Goal: Information Seeking & Learning: Learn about a topic

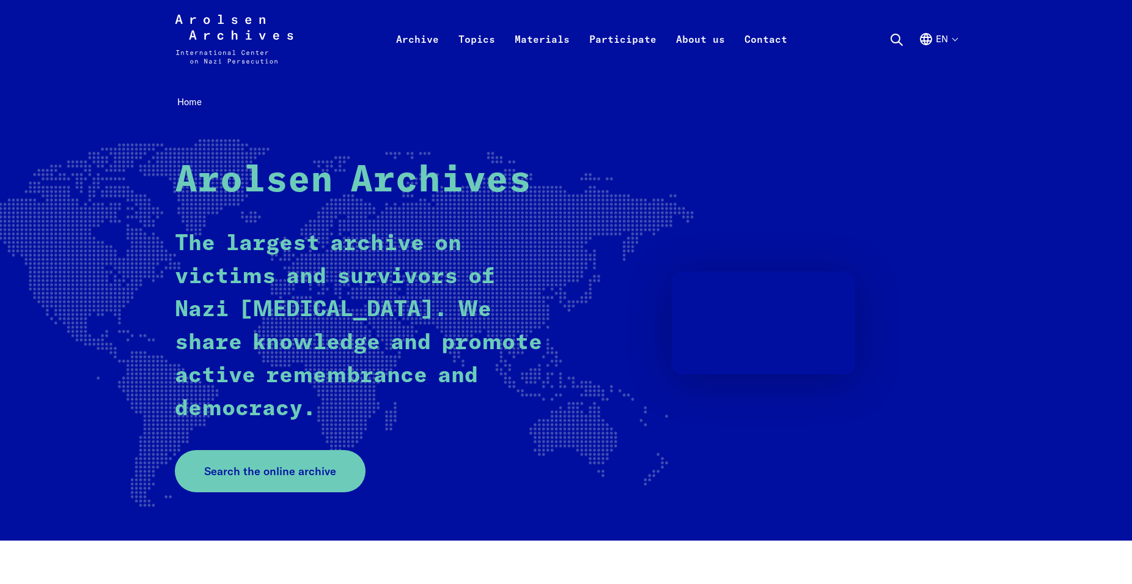
click at [953, 39] on button "en" at bounding box center [937, 54] width 38 height 44
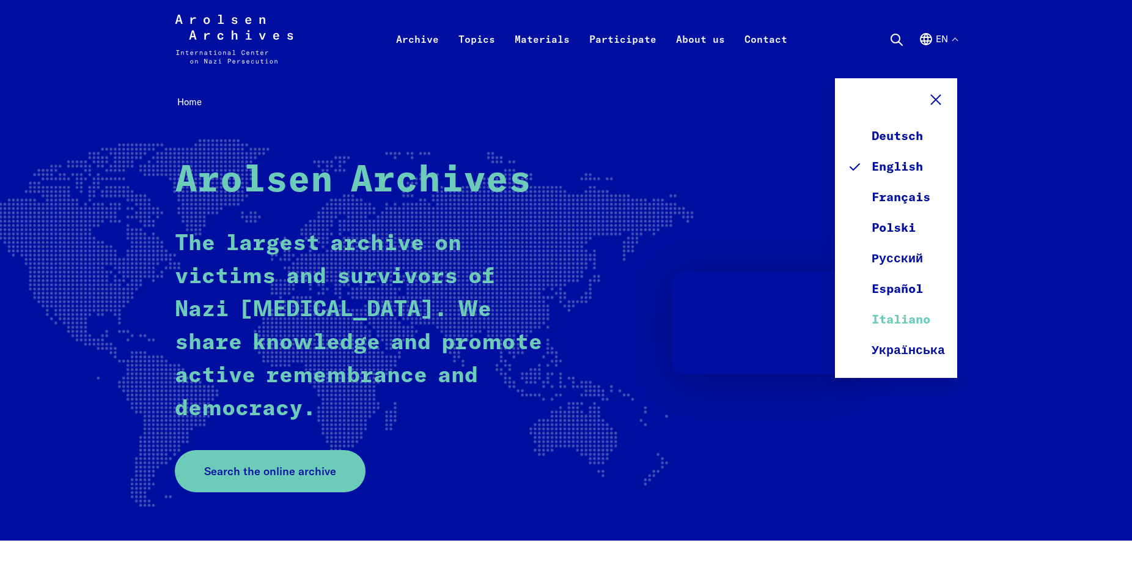
click at [901, 317] on link "Italiano" at bounding box center [896, 319] width 98 height 31
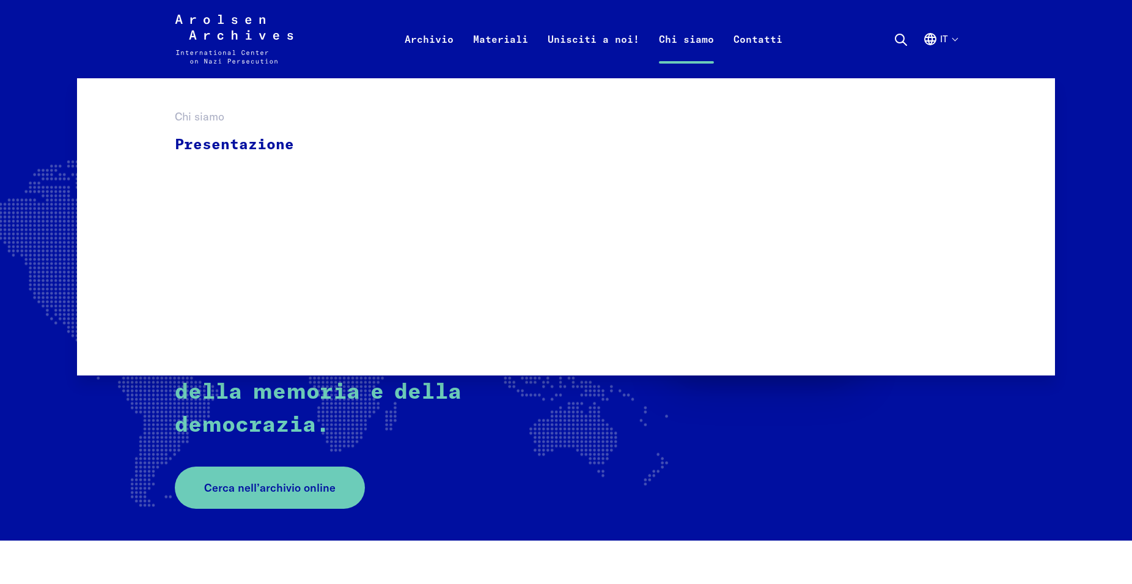
click at [678, 44] on link "Chi siamo" at bounding box center [686, 53] width 75 height 49
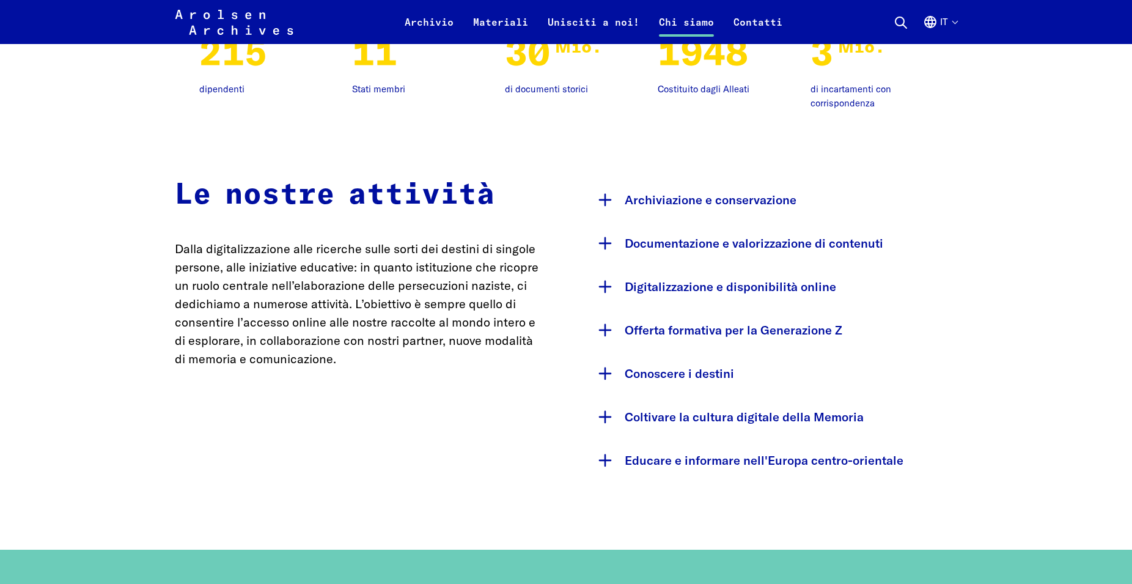
scroll to position [1122, 0]
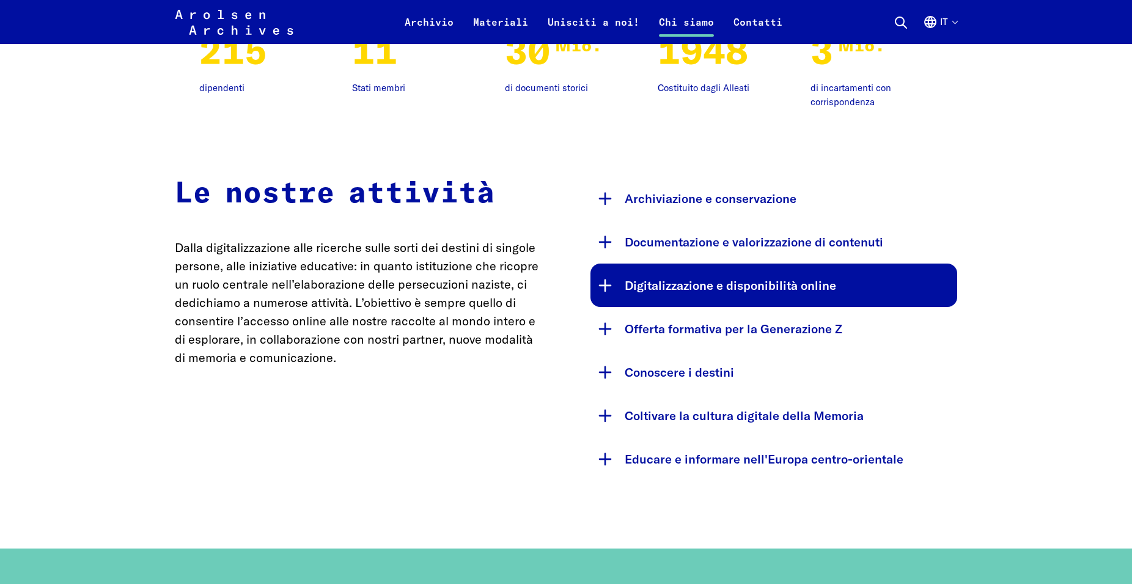
click at [717, 291] on button "Digitalizzazione e disponibilità online" at bounding box center [773, 284] width 367 height 43
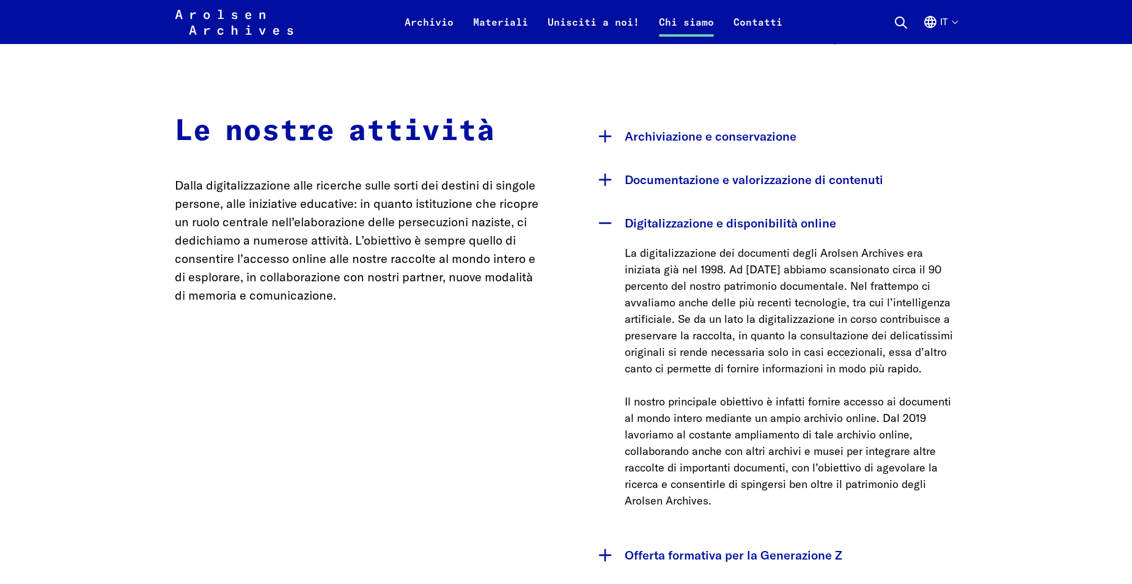
scroll to position [1246, 0]
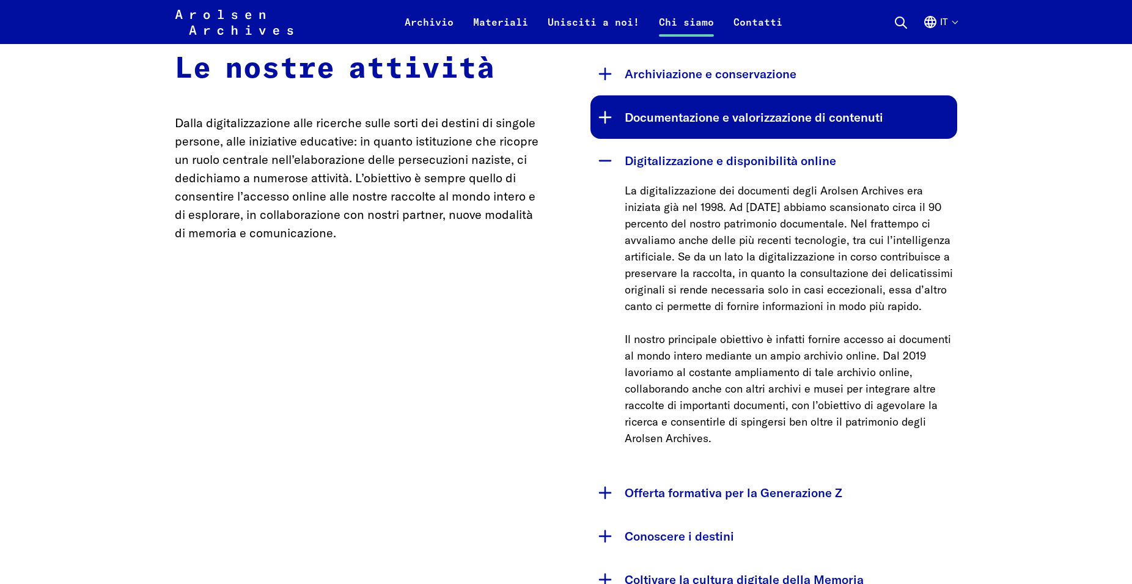
click at [682, 125] on button "Documentazione e valorizzazione di contenuti" at bounding box center [773, 116] width 367 height 43
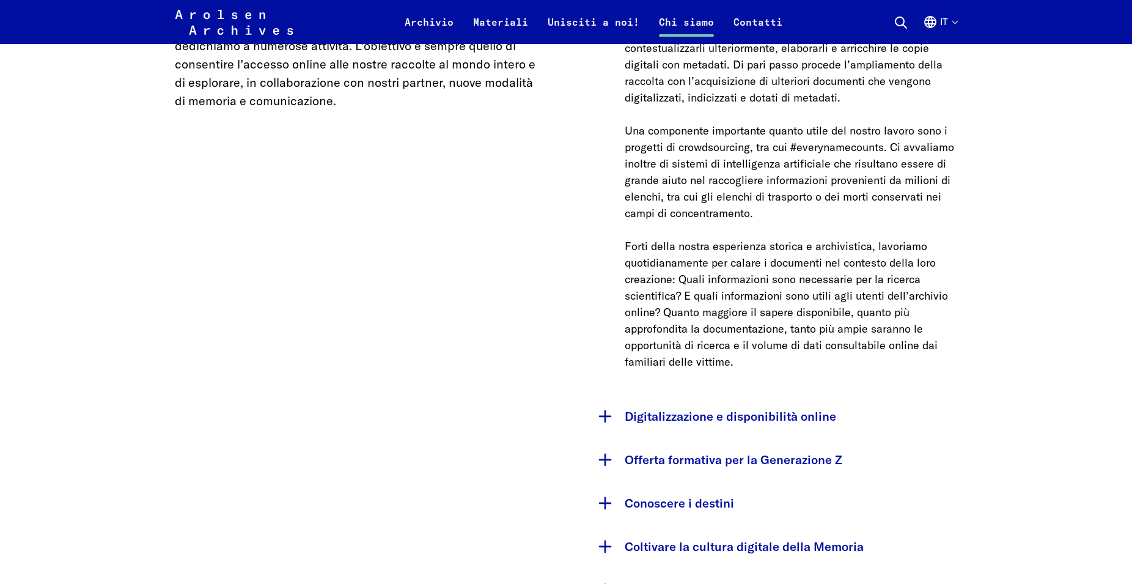
scroll to position [1433, 0]
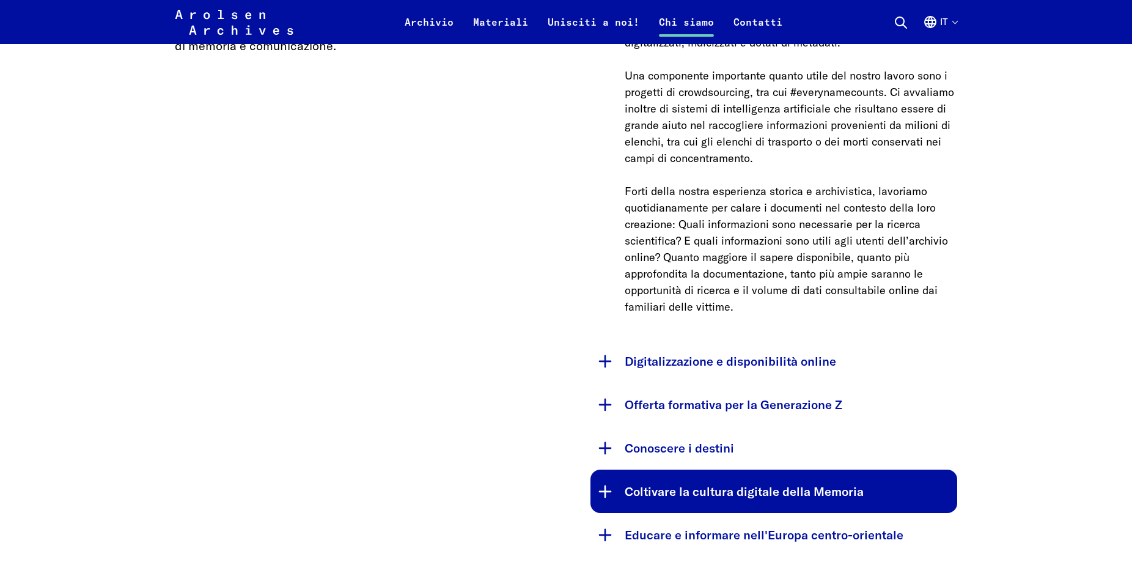
click at [602, 491] on button "Coltivare la cultura digitale della Memoria" at bounding box center [773, 490] width 367 height 43
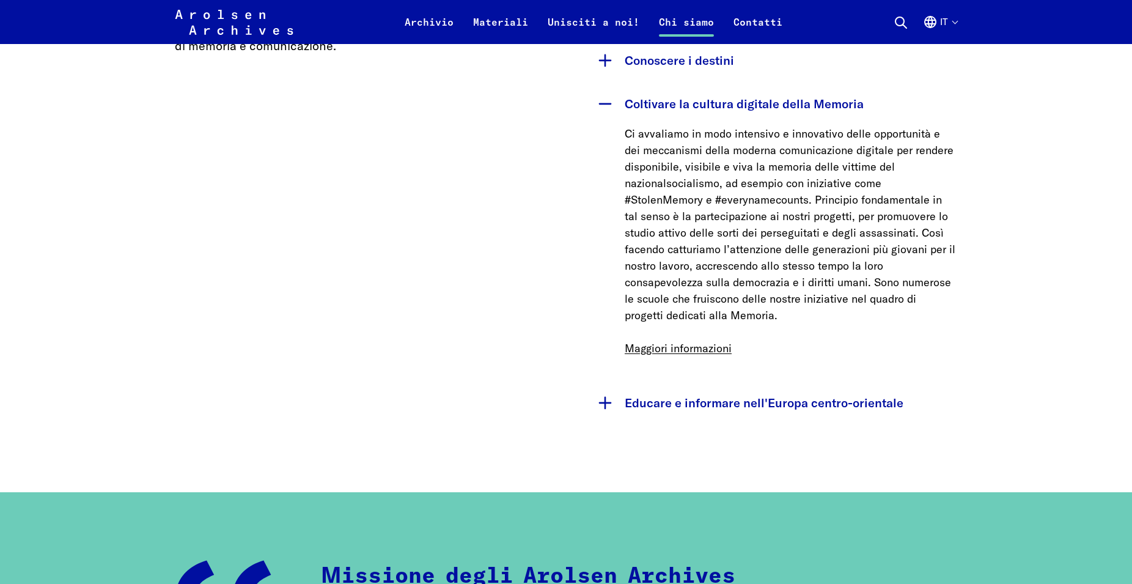
click at [643, 356] on p "Ci avvaliamo in modo intensivo e innovativo delle opportunità e dei meccanismi …" at bounding box center [790, 240] width 332 height 231
click at [656, 352] on link "Maggiori informazioni" at bounding box center [677, 348] width 107 height 14
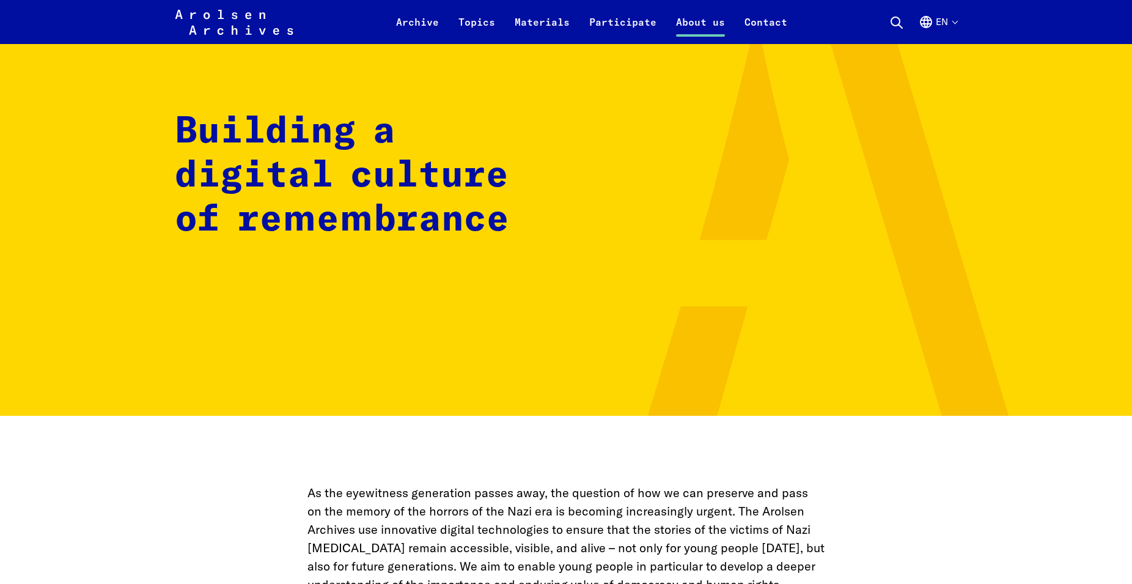
scroll to position [187, 0]
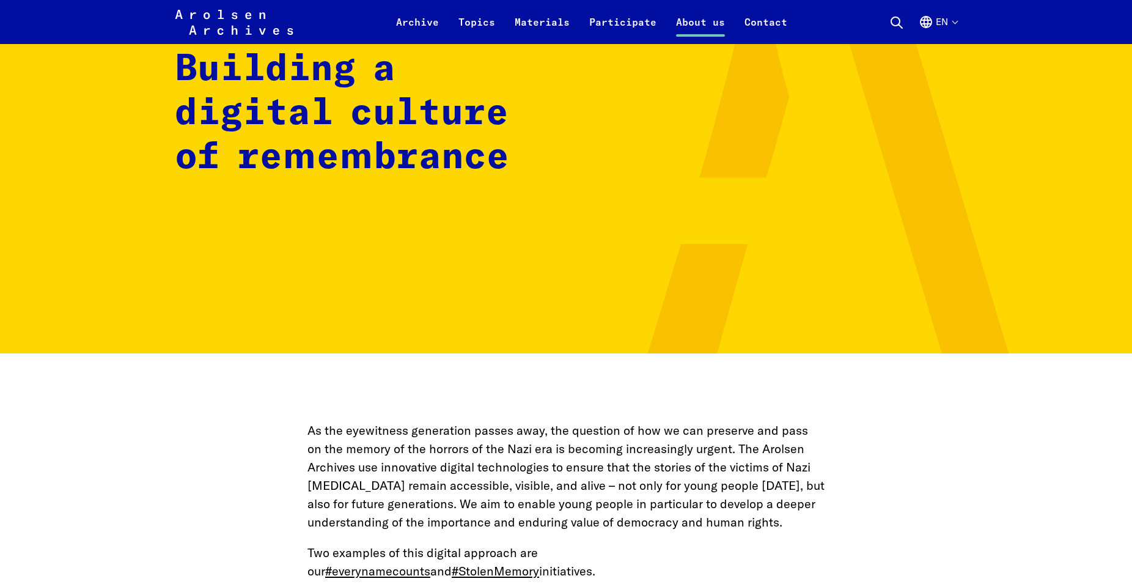
click at [957, 20] on div "Arolsen Archives - International Center on Nazi [MEDICAL_DATA] | Return to home…" at bounding box center [566, 22] width 1132 height 44
click at [950, 20] on button "en" at bounding box center [937, 29] width 38 height 29
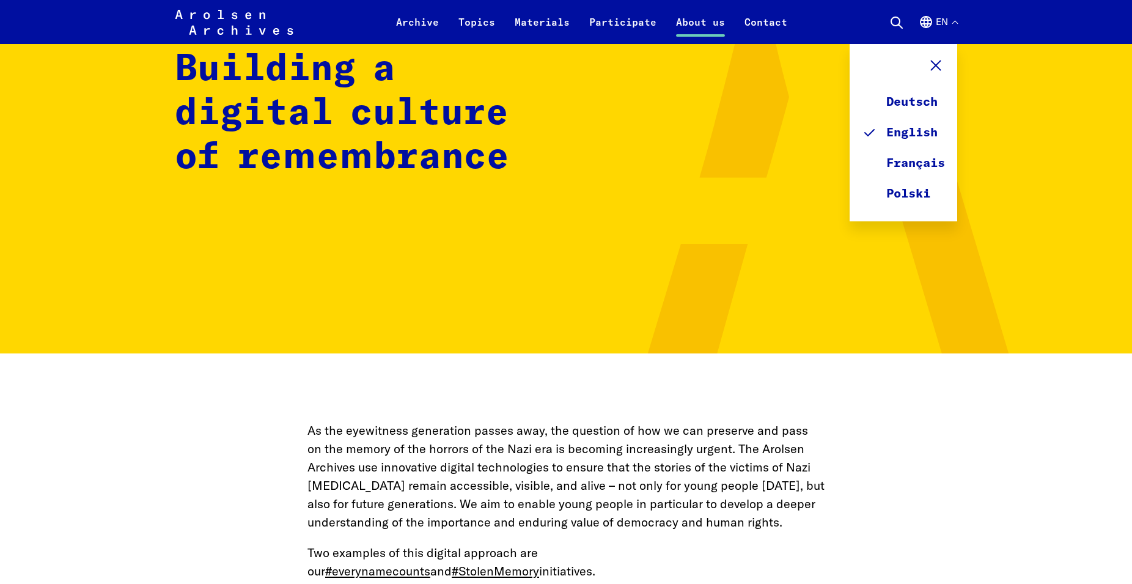
click at [678, 260] on icon at bounding box center [828, 126] width 368 height 475
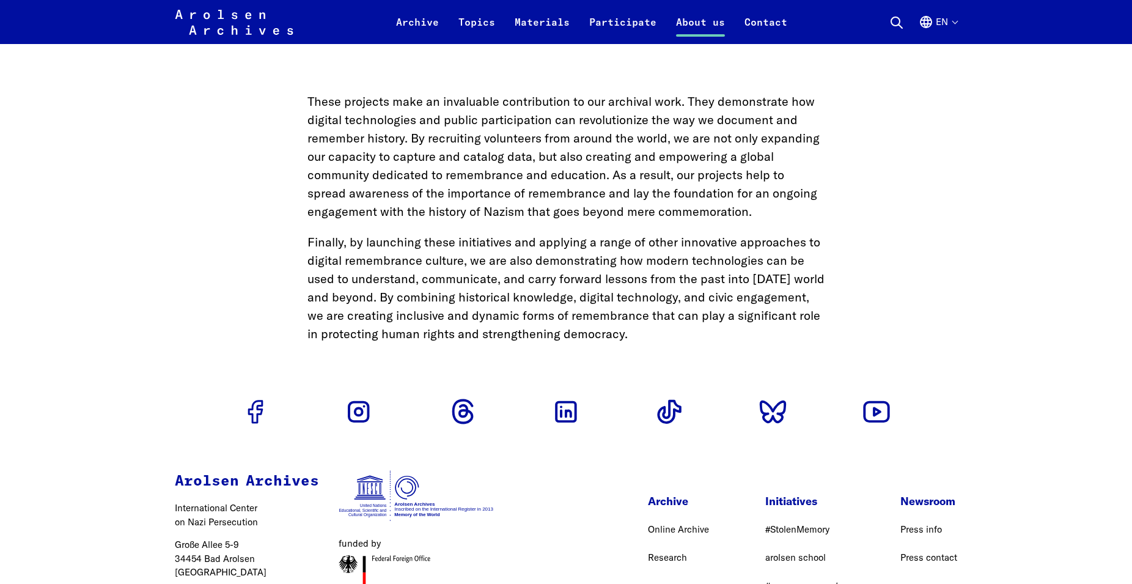
scroll to position [1246, 0]
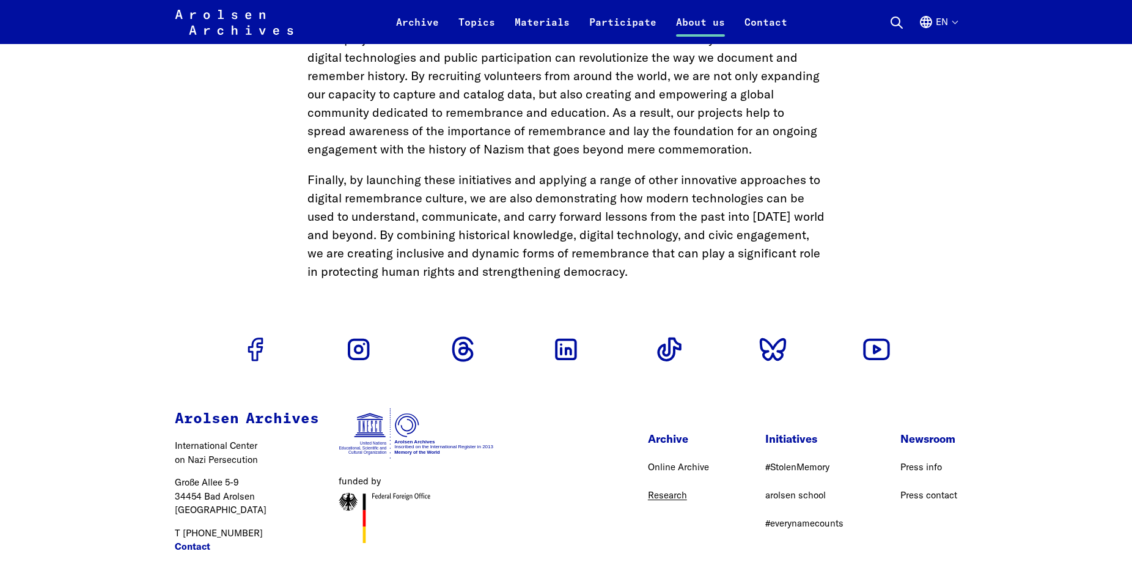
click at [657, 489] on link "Research" at bounding box center [667, 495] width 39 height 12
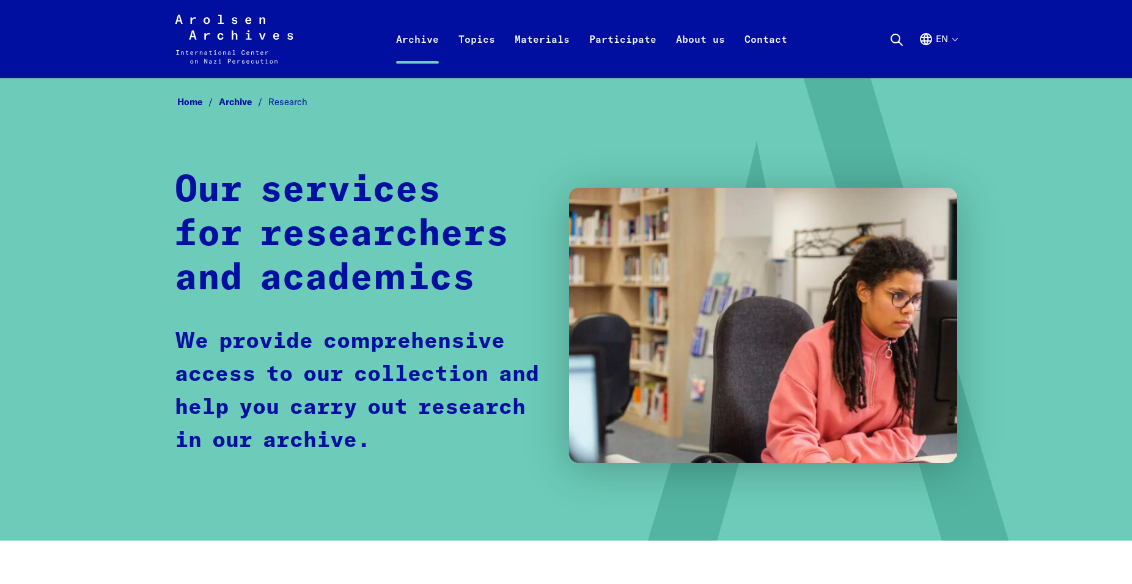
click at [956, 43] on button "en" at bounding box center [937, 54] width 38 height 44
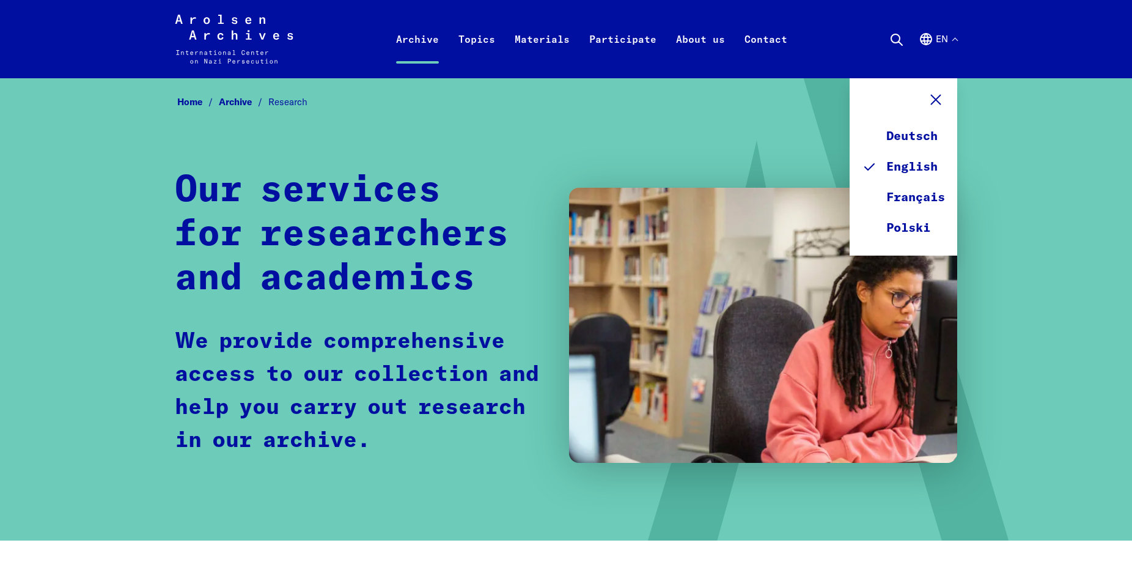
click at [1036, 218] on div "Home Archive Research Our services for researchers and academics We provide com…" at bounding box center [566, 309] width 1132 height 462
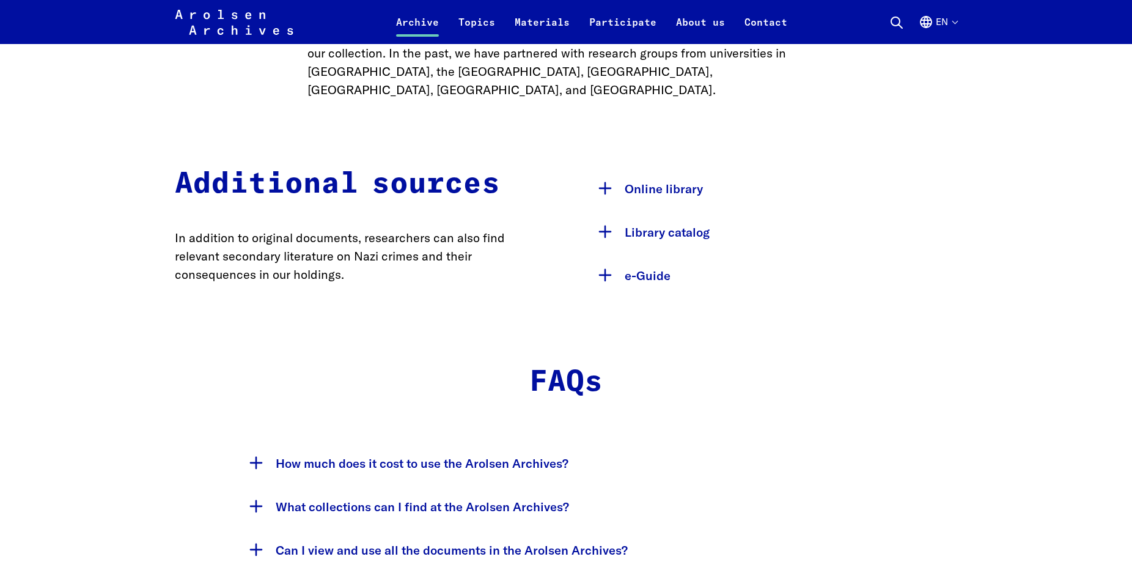
scroll to position [2057, 0]
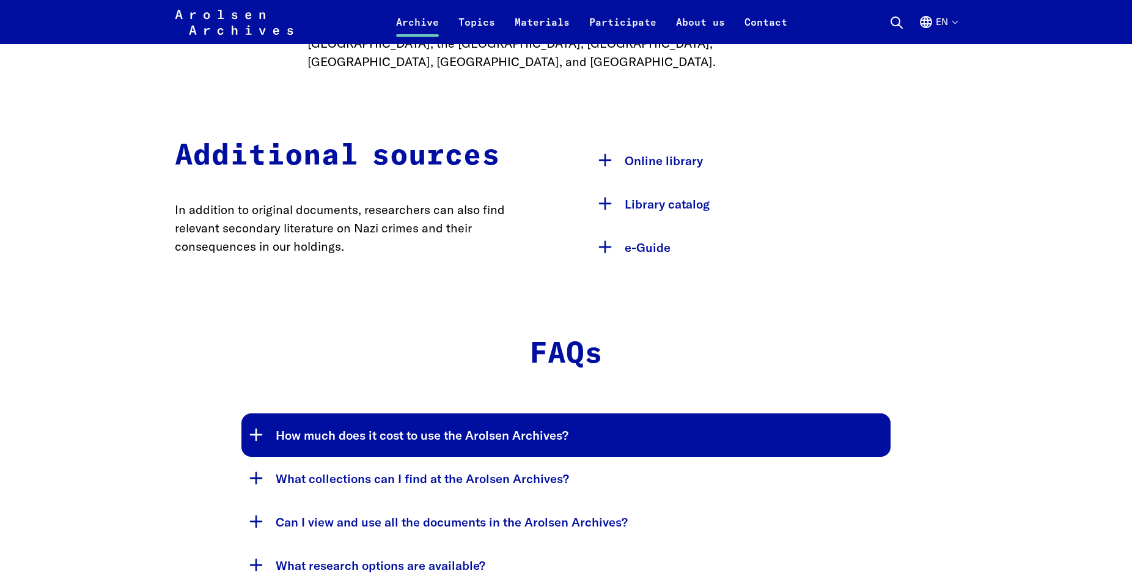
click at [299, 413] on button "How much does it cost to use the Arolsen Archives?" at bounding box center [565, 434] width 649 height 43
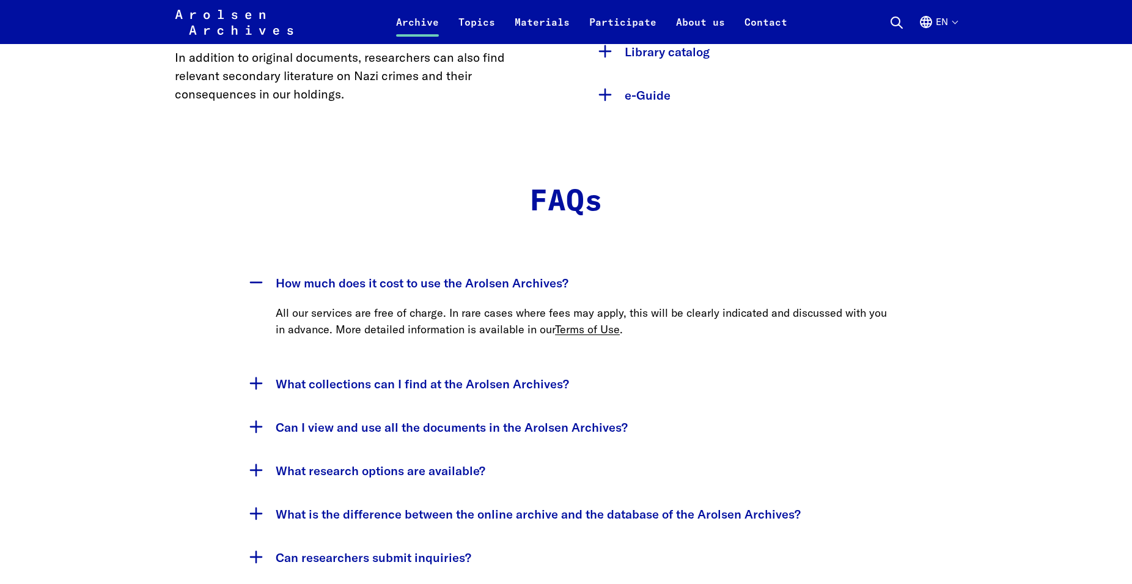
scroll to position [2244, 0]
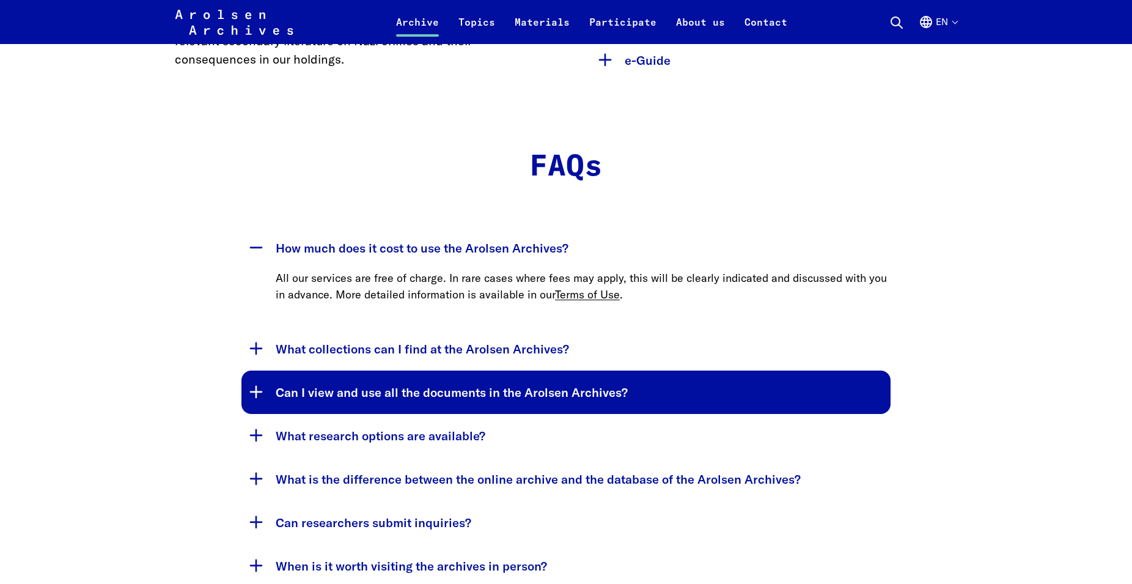
click at [309, 370] on button "Can I view and use all the documents in the Arolsen Archives?" at bounding box center [565, 391] width 649 height 43
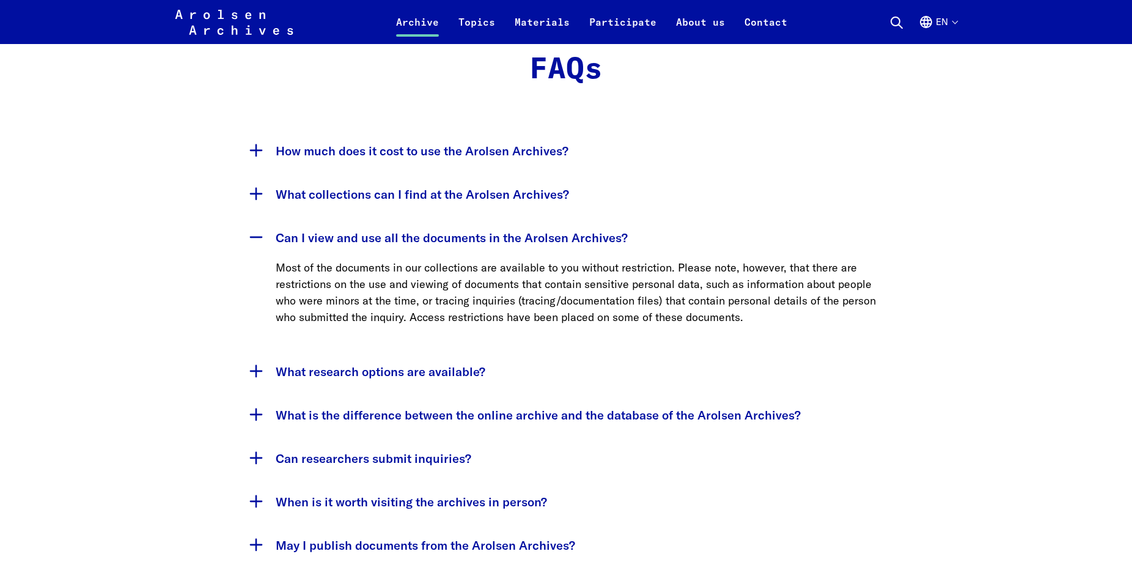
scroll to position [2368, 0]
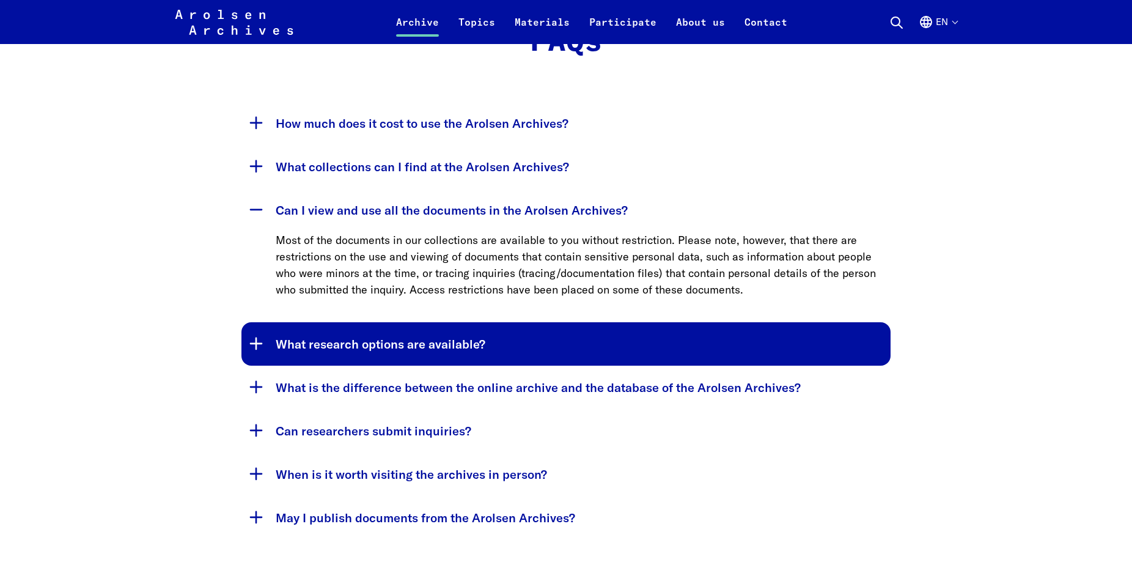
click at [291, 322] on button "What research options are available?" at bounding box center [565, 343] width 649 height 43
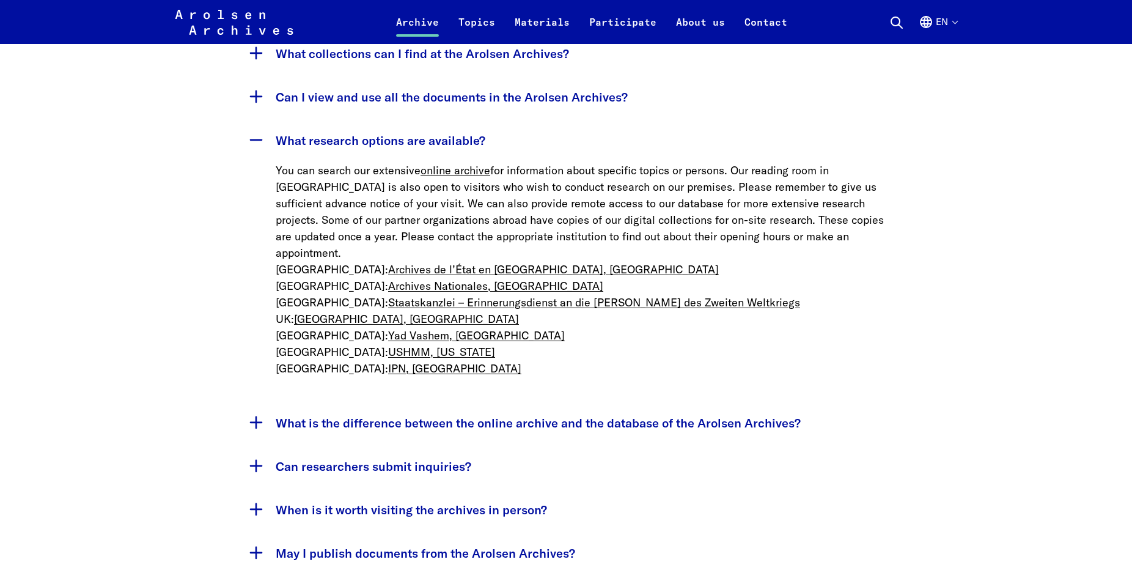
scroll to position [2493, 0]
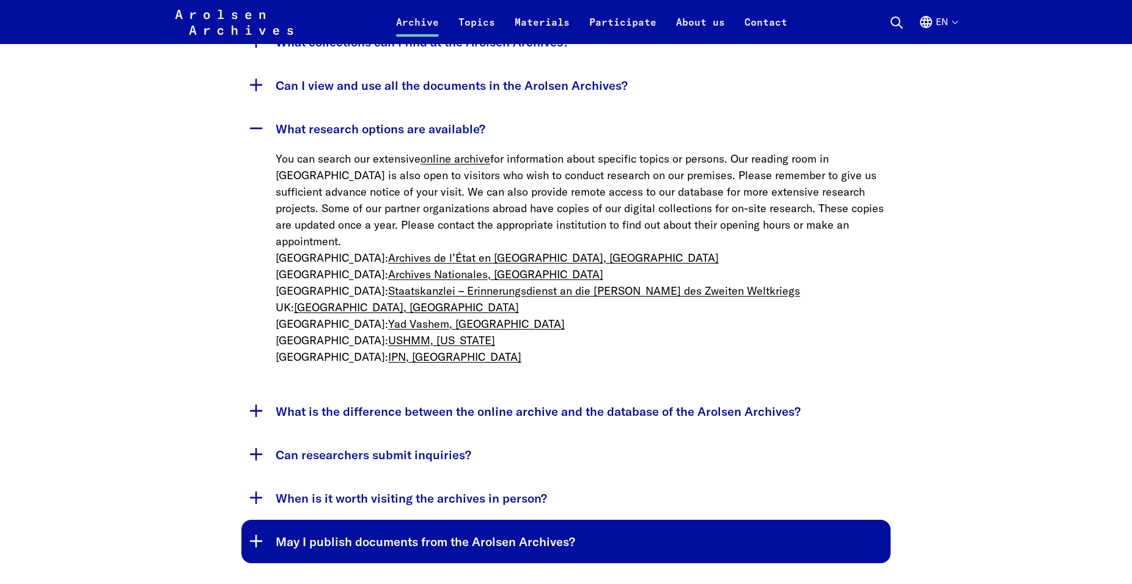
click at [272, 519] on button "May I publish documents from the Arolsen Archives?" at bounding box center [565, 540] width 649 height 43
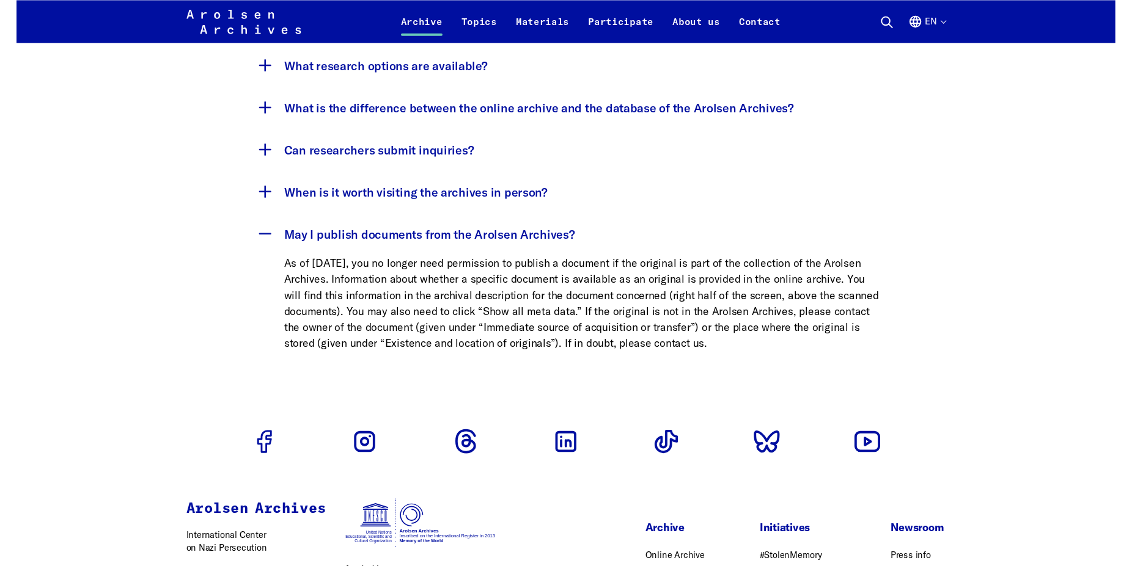
scroll to position [2450, 0]
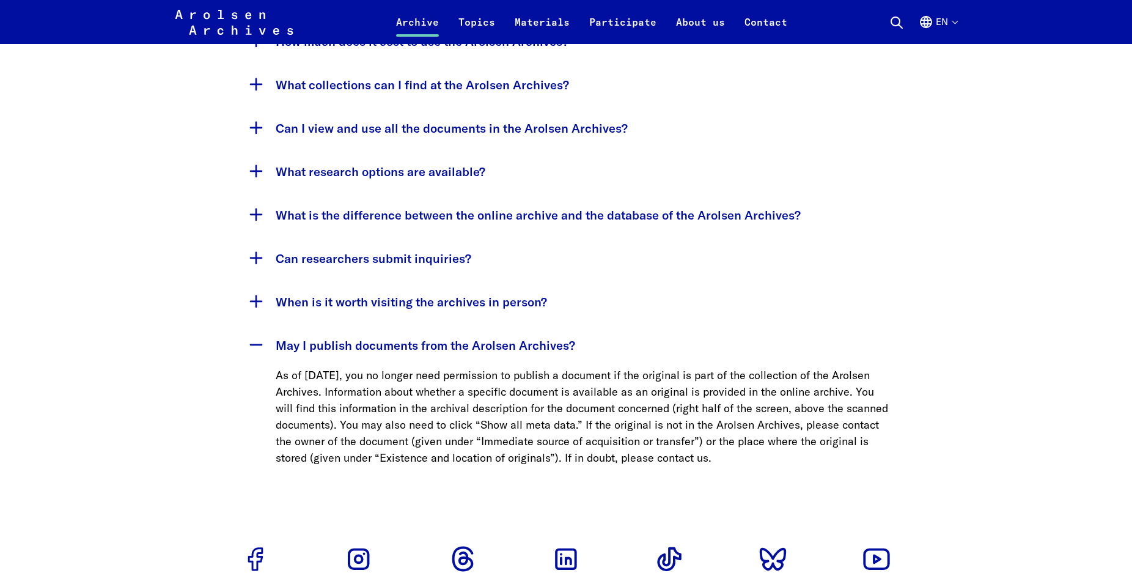
click at [956, 28] on button "en" at bounding box center [937, 29] width 38 height 29
click at [1074, 256] on div "FAQs How much does it cost to use the Arolsen Archives? All our services are fr…" at bounding box center [566, 216] width 1132 height 547
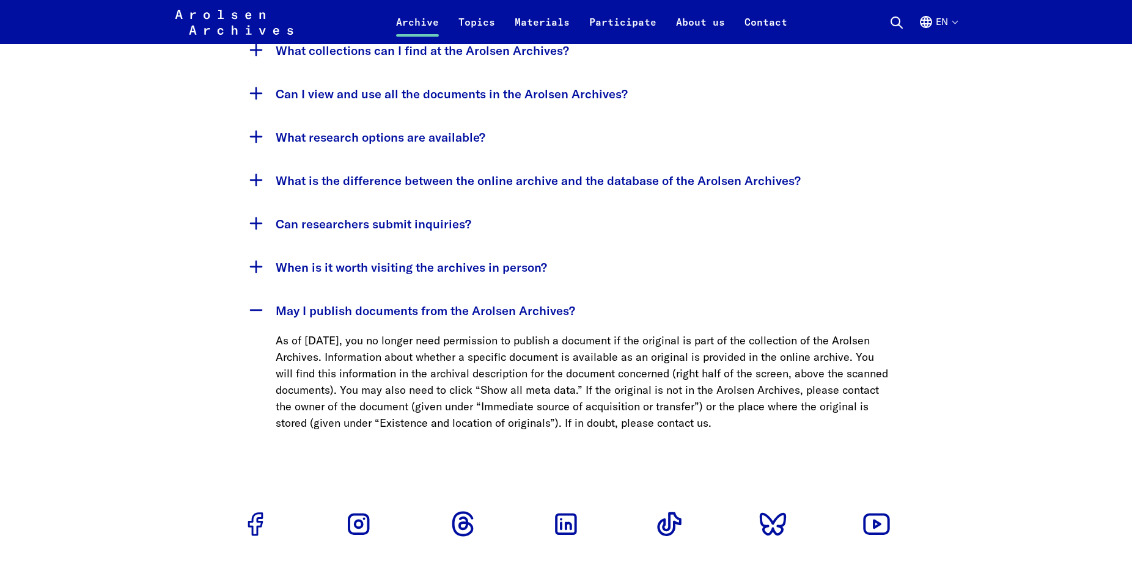
scroll to position [2416, 0]
